Goal: Task Accomplishment & Management: Complete application form

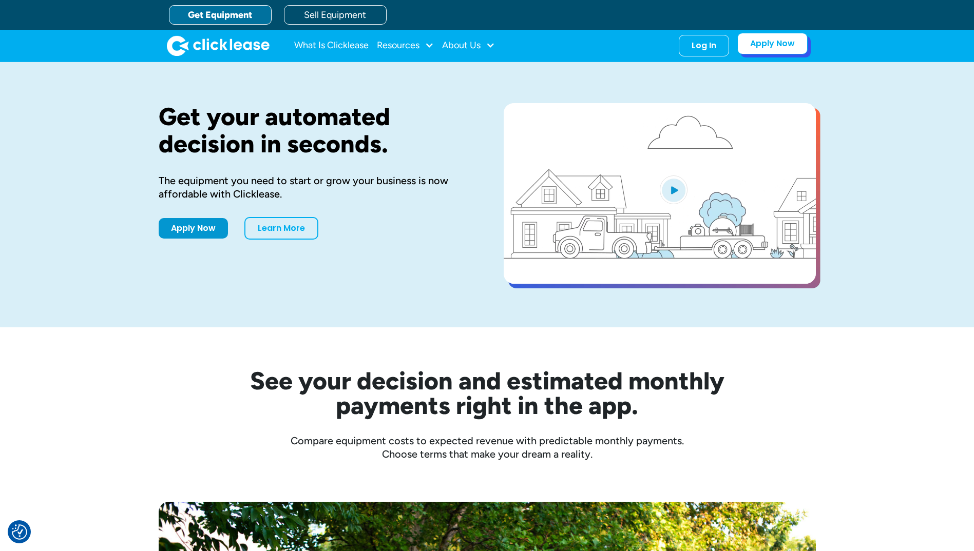
click at [768, 45] on link "Apply Now" at bounding box center [772, 44] width 70 height 22
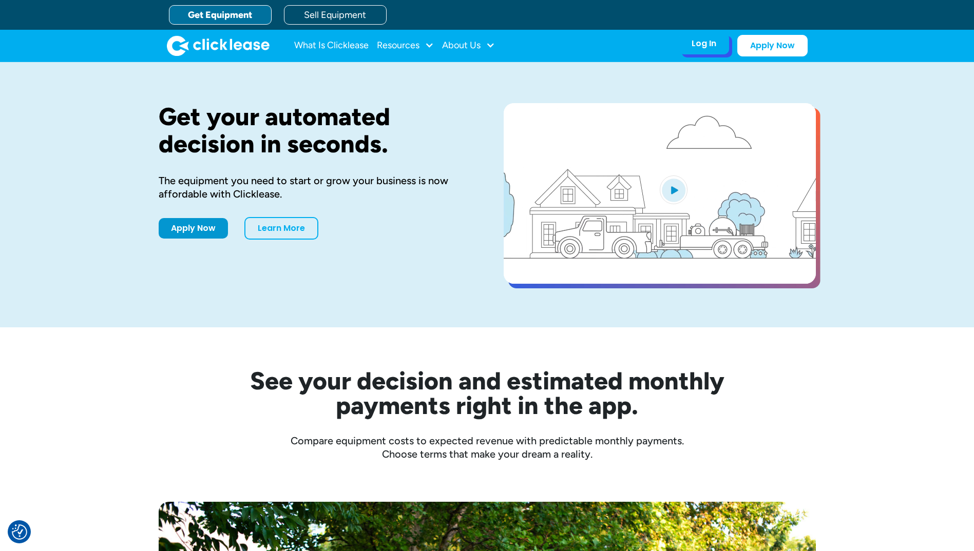
click at [703, 48] on div "Log In" at bounding box center [703, 43] width 25 height 10
